Goal: Information Seeking & Learning: Learn about a topic

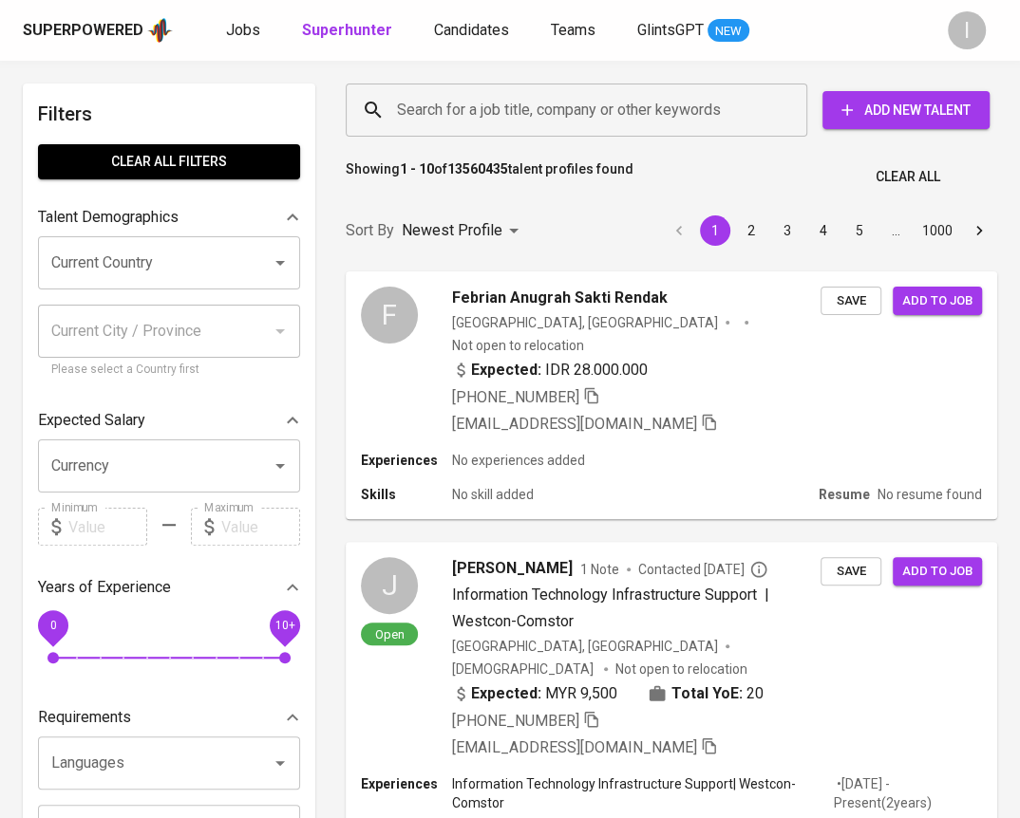
click at [640, 80] on div "Search for a job title, company or other keywords Search for a job title, compa…" at bounding box center [667, 110] width 651 height 61
click at [646, 108] on input "Search for a job title, company or other keywords" at bounding box center [581, 110] width 378 height 36
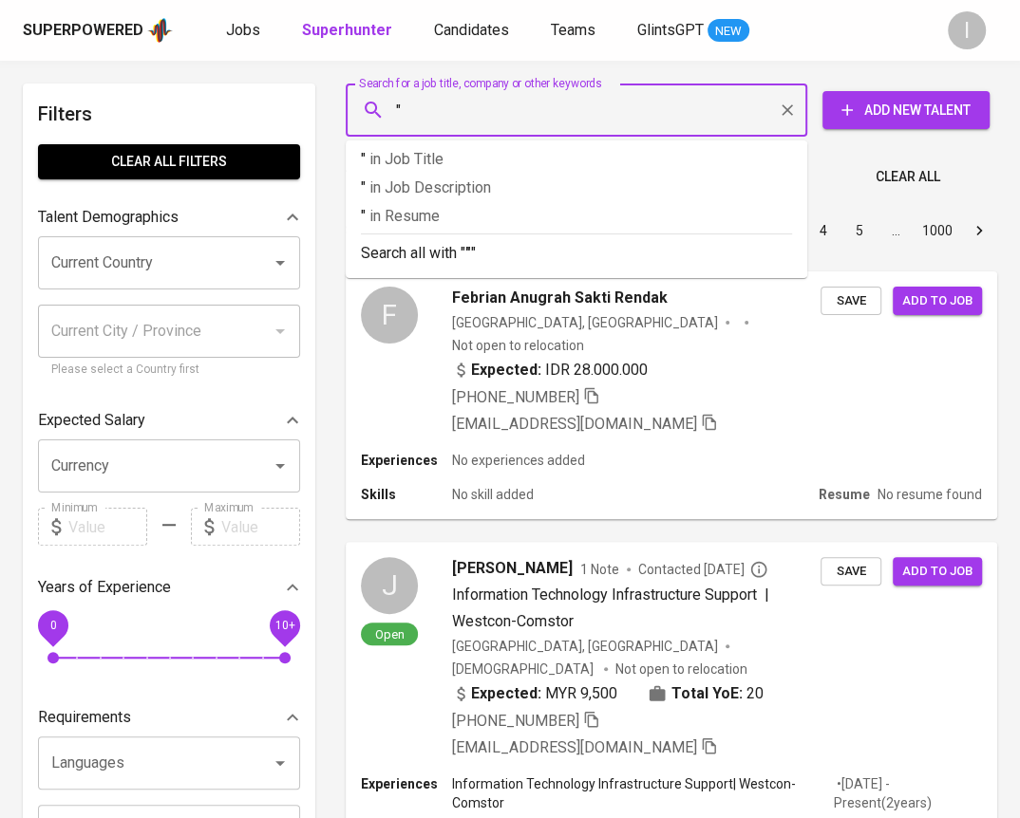
paste input "EAP Architects"
type input ""EAP Architects"
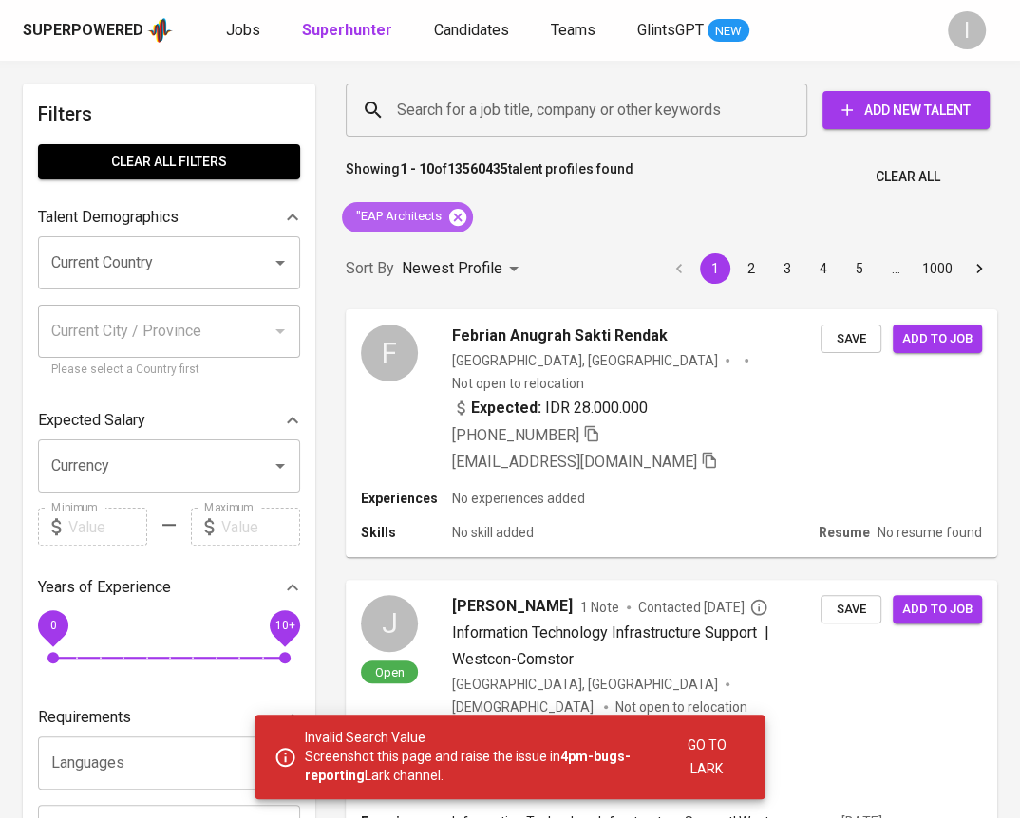
click at [456, 214] on icon at bounding box center [457, 216] width 17 height 17
click at [546, 122] on input "Search for a job title, company or other keywords" at bounding box center [581, 110] width 378 height 36
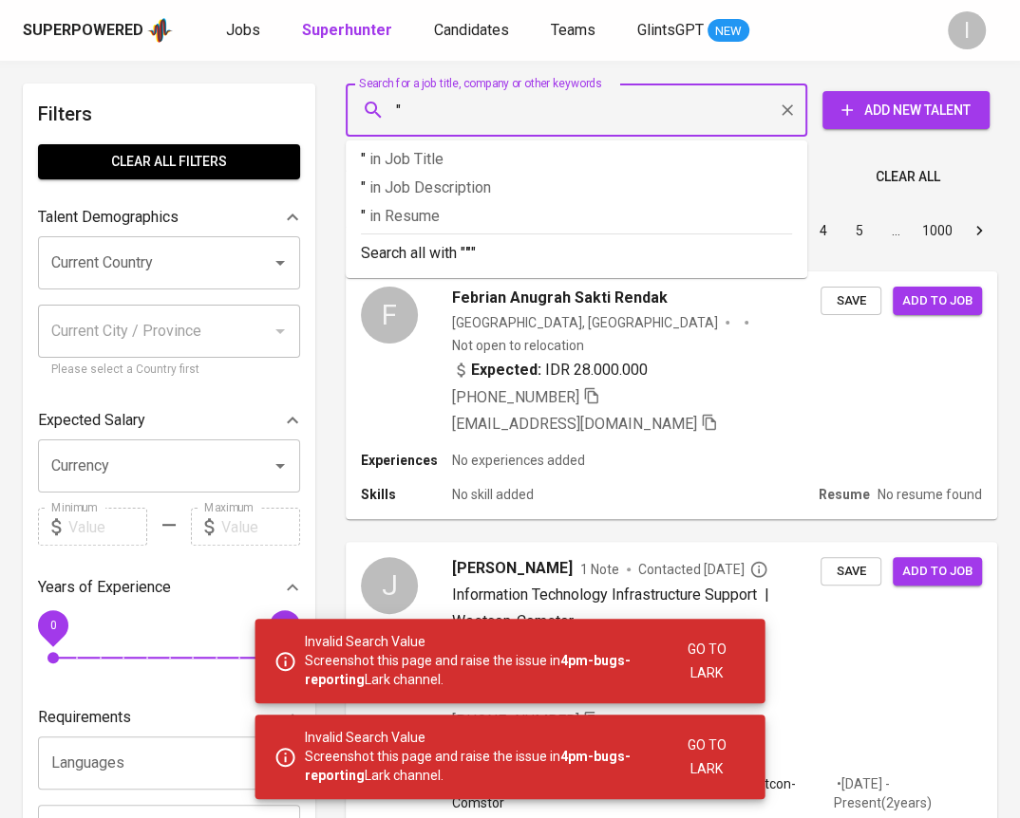
paste input "EAP Architects"
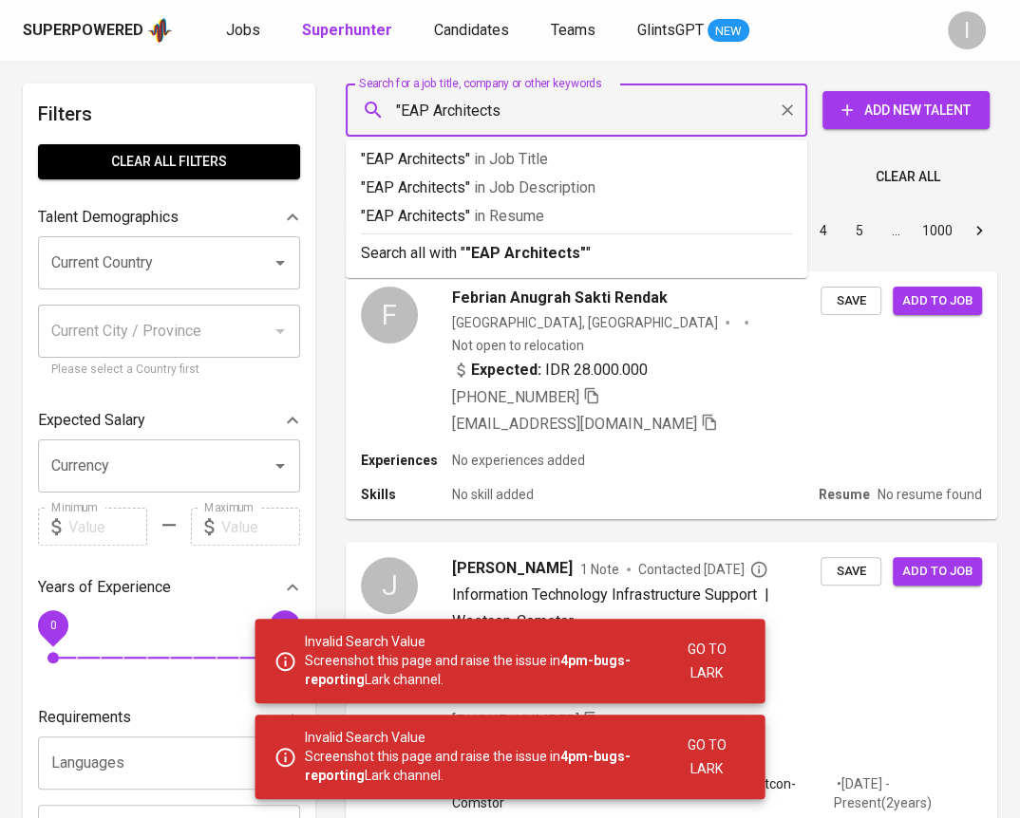
type input ""EAP Architects""
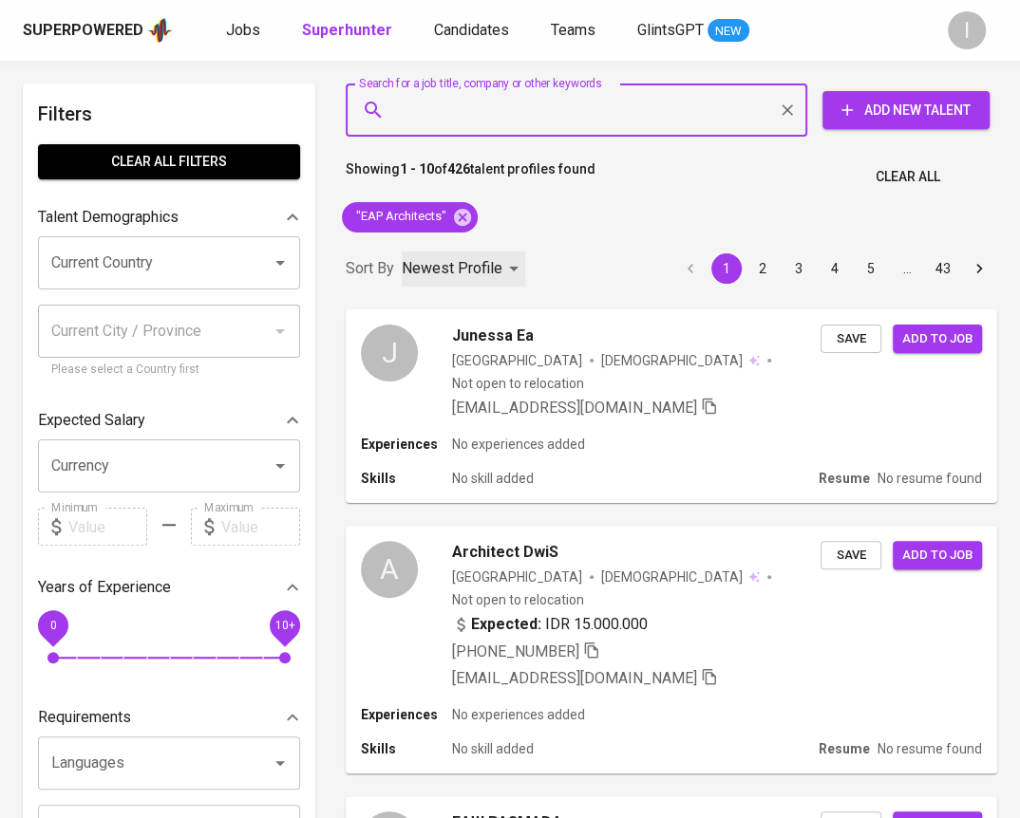
click at [502, 267] on div "Newest Profile" at bounding box center [463, 269] width 123 height 35
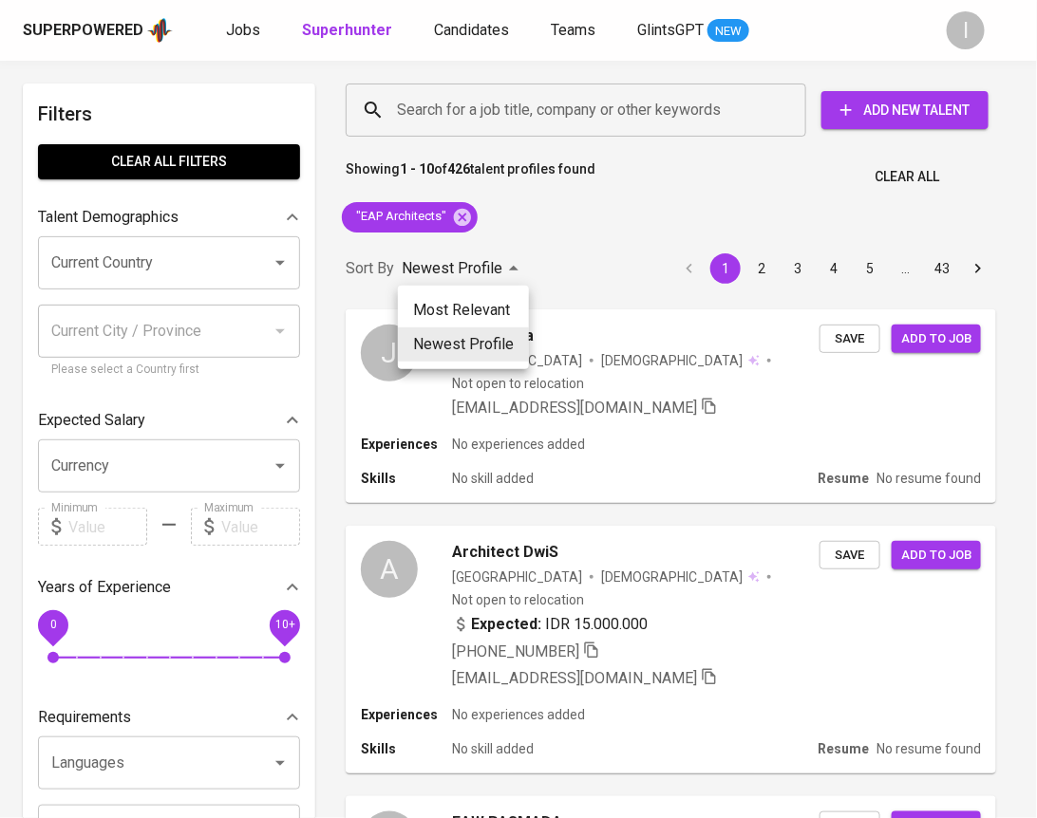
click at [495, 310] on li "Most Relevant" at bounding box center [463, 310] width 131 height 34
type input "MOST_RELEVANT"
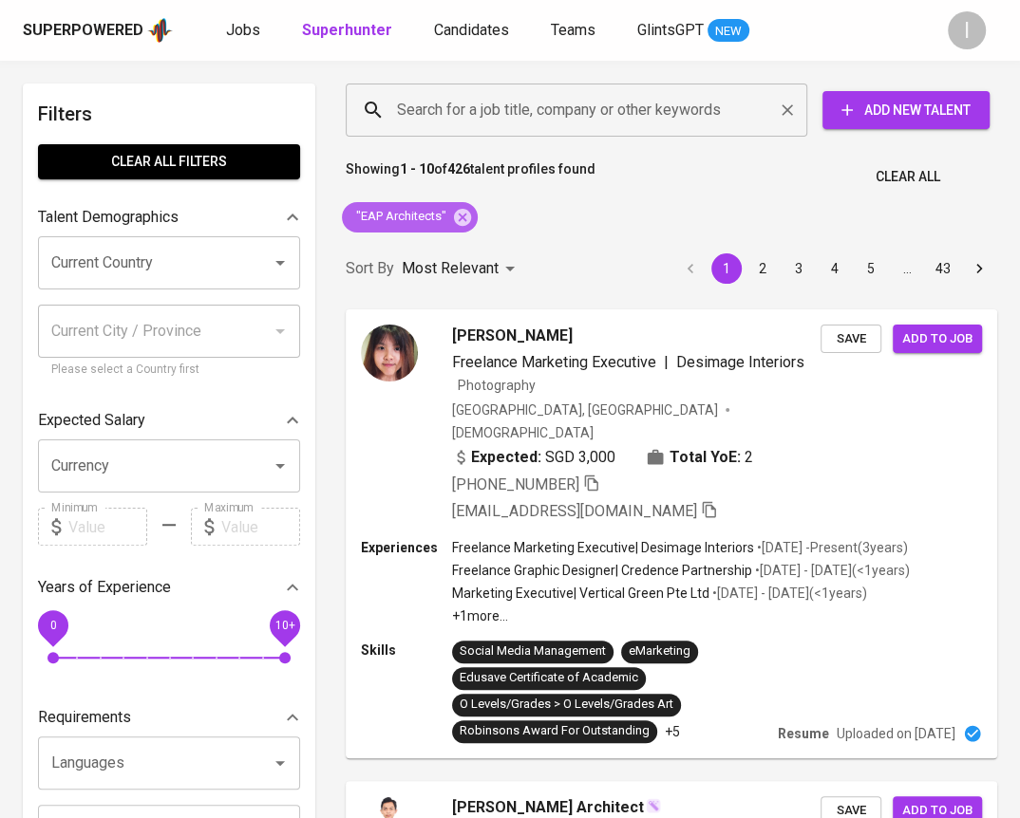
drag, startPoint x: 465, startPoint y: 216, endPoint x: 536, endPoint y: 116, distance: 122.5
click at [464, 215] on icon at bounding box center [462, 216] width 17 height 17
click at [536, 117] on input "Search for a job title, company or other keywords" at bounding box center [581, 110] width 378 height 36
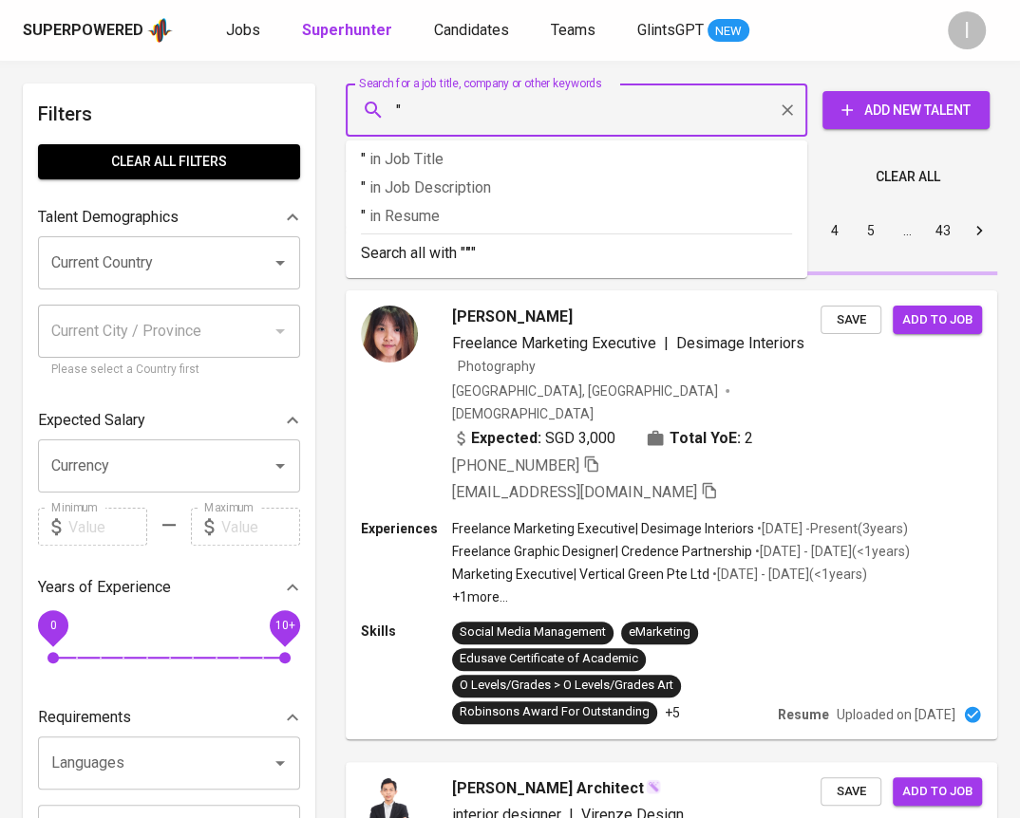
paste input "EAP studio"
type input ""EAP studio""
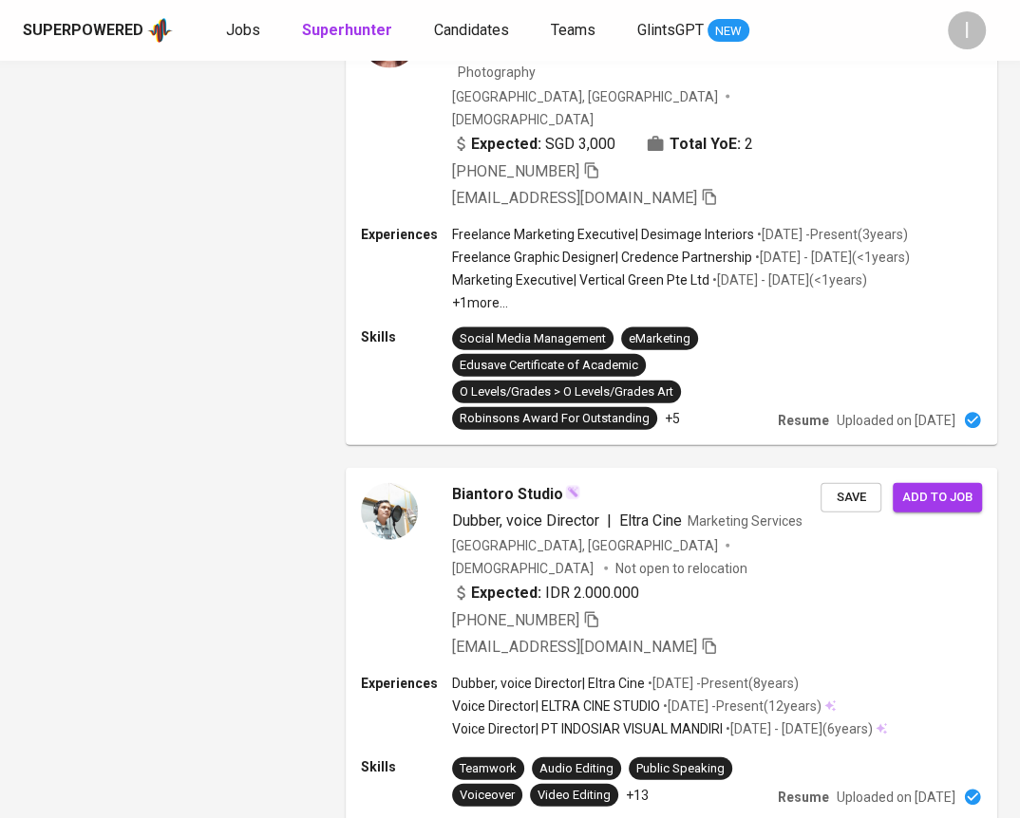
scroll to position [2663, 0]
